Goal: Find specific page/section: Find specific page/section

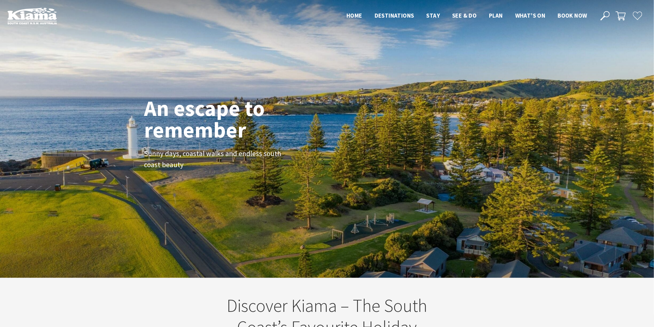
click at [600, 13] on button "Open Search Dialog" at bounding box center [604, 15] width 9 height 9
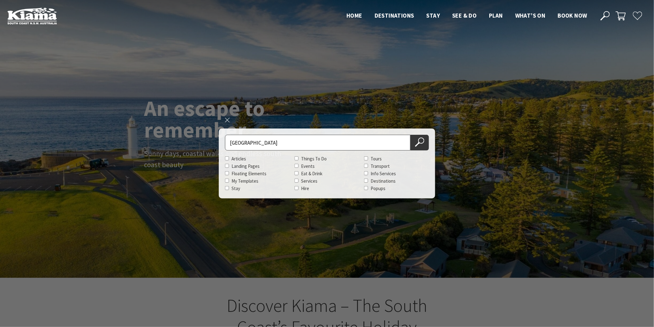
type input "[GEOGRAPHIC_DATA]"
click at [410, 135] on button "Search Now" at bounding box center [419, 143] width 19 height 16
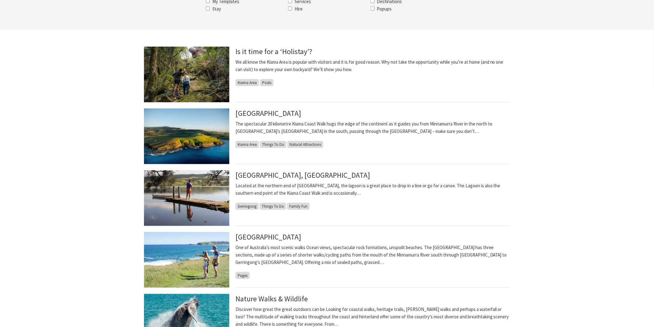
scroll to position [171, 0]
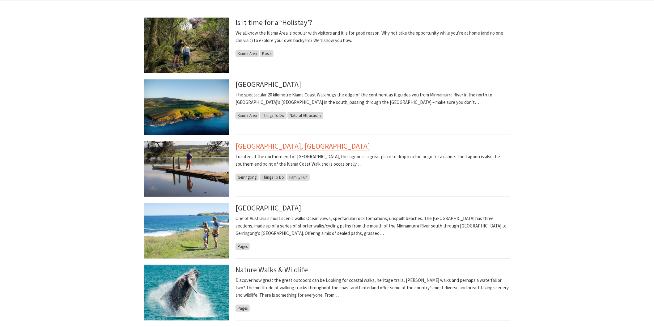
click at [301, 149] on link "Werri Lagoon, Gerringong" at bounding box center [302, 146] width 134 height 10
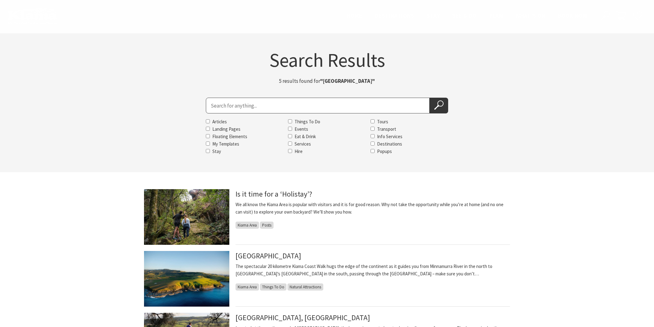
scroll to position [171, 0]
